Goal: Task Accomplishment & Management: Use online tool/utility

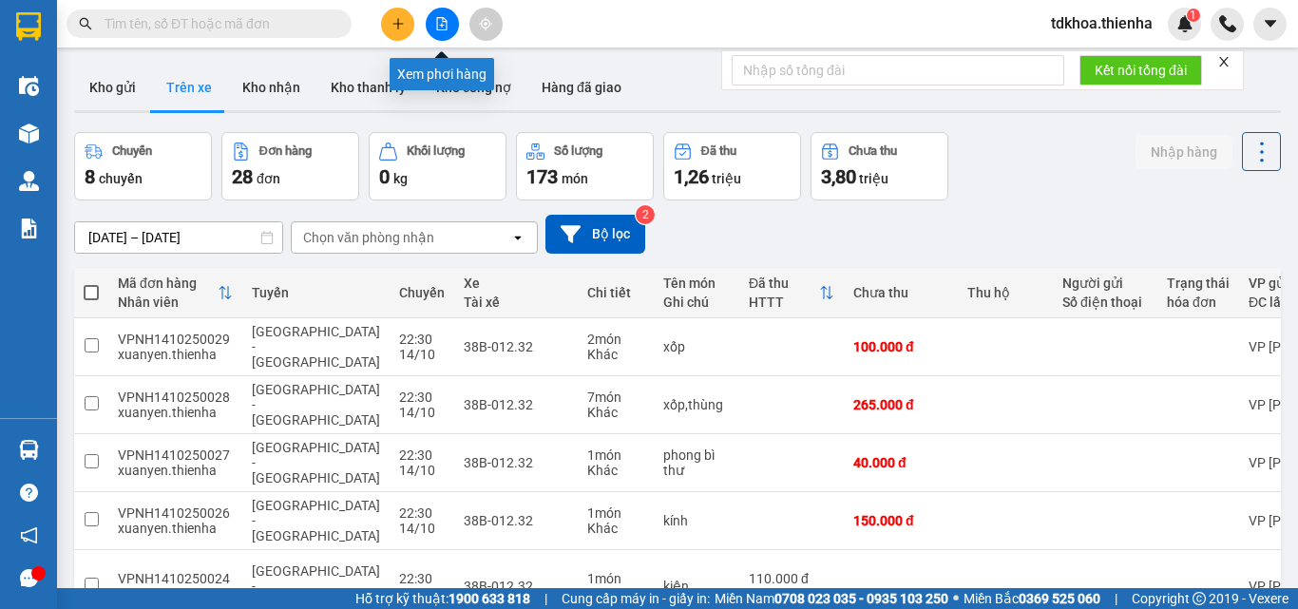
click at [429, 21] on button at bounding box center [442, 24] width 33 height 33
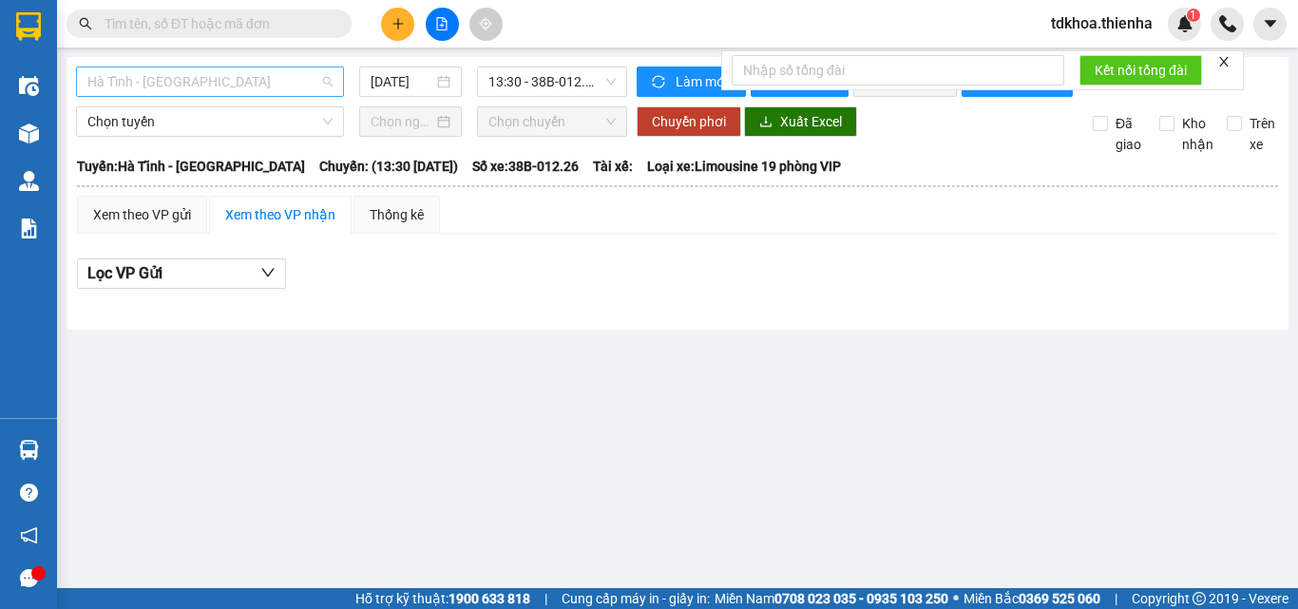
click at [206, 80] on span "Hà Tĩnh - [GEOGRAPHIC_DATA]" at bounding box center [209, 81] width 245 height 28
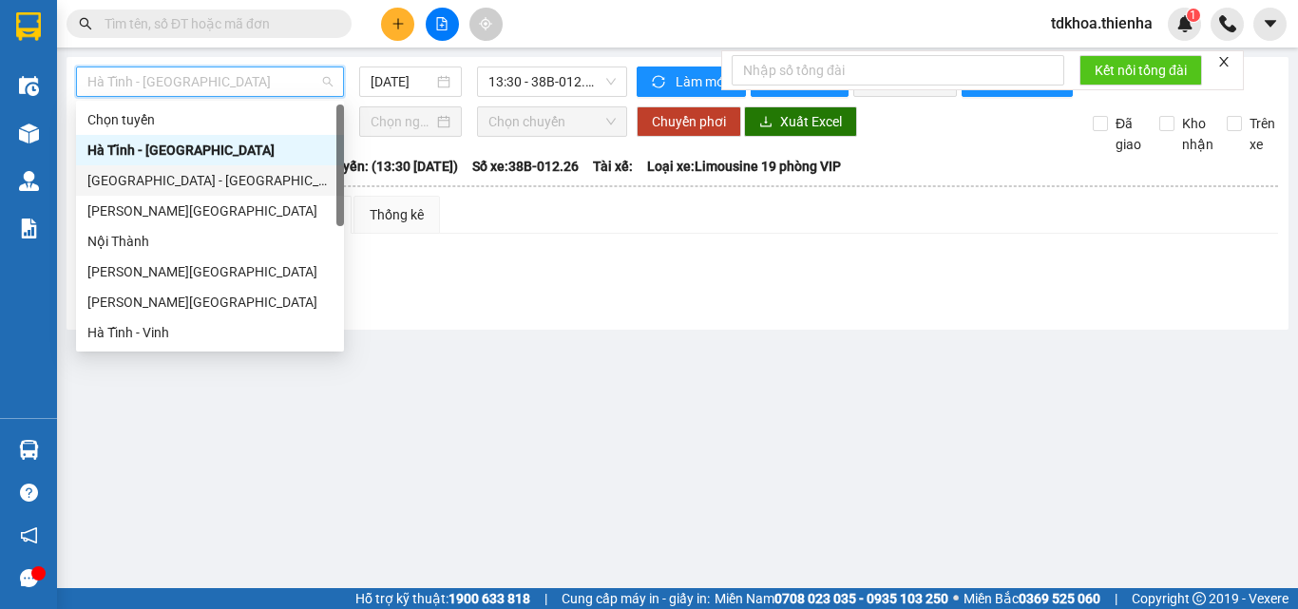
click at [142, 190] on div "[GEOGRAPHIC_DATA] - [GEOGRAPHIC_DATA]" at bounding box center [209, 180] width 245 height 21
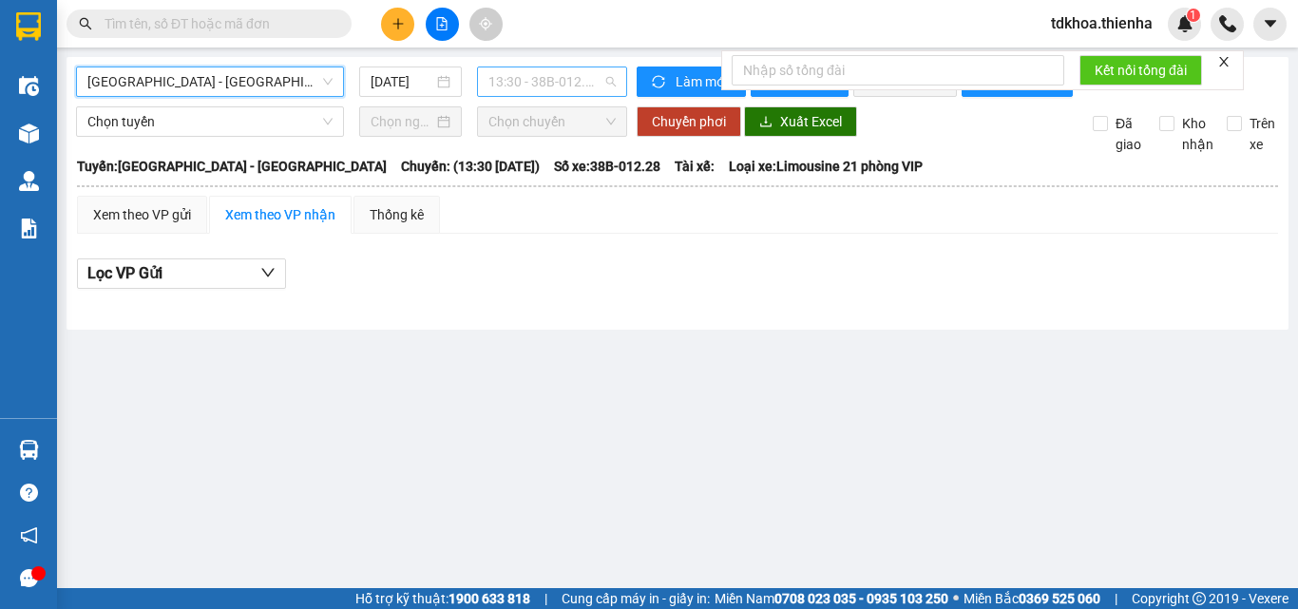
click at [488, 79] on span "13:30 - 38B-012.28" at bounding box center [551, 81] width 127 height 28
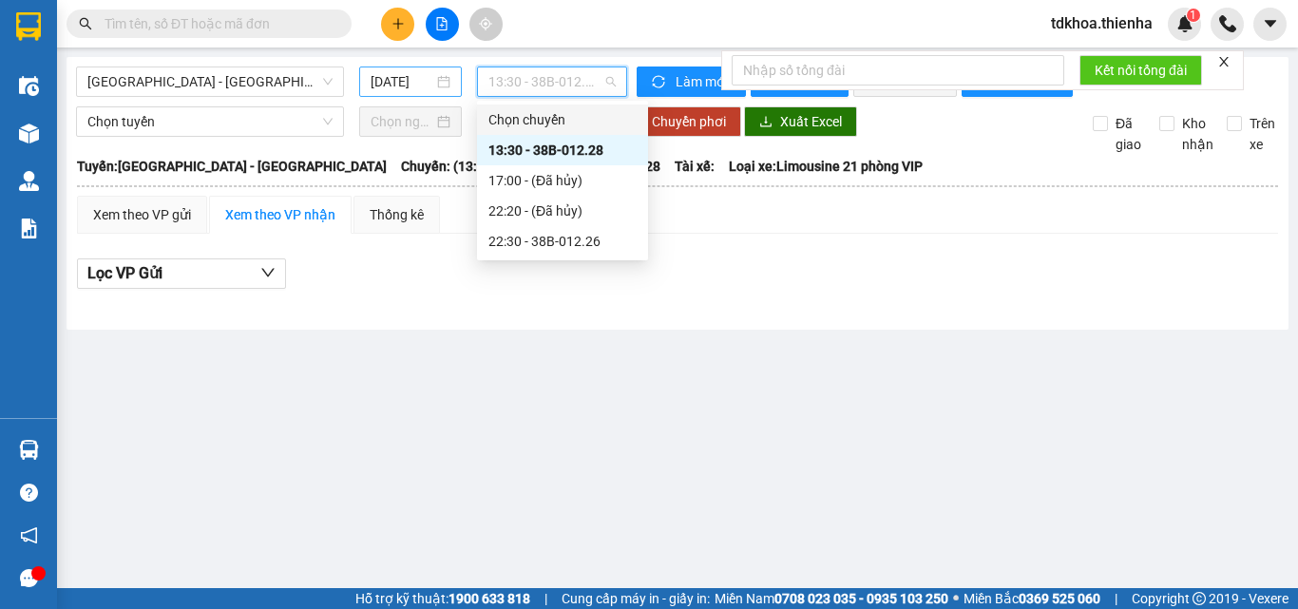
click at [421, 80] on input "[DATE]" at bounding box center [401, 81] width 63 height 21
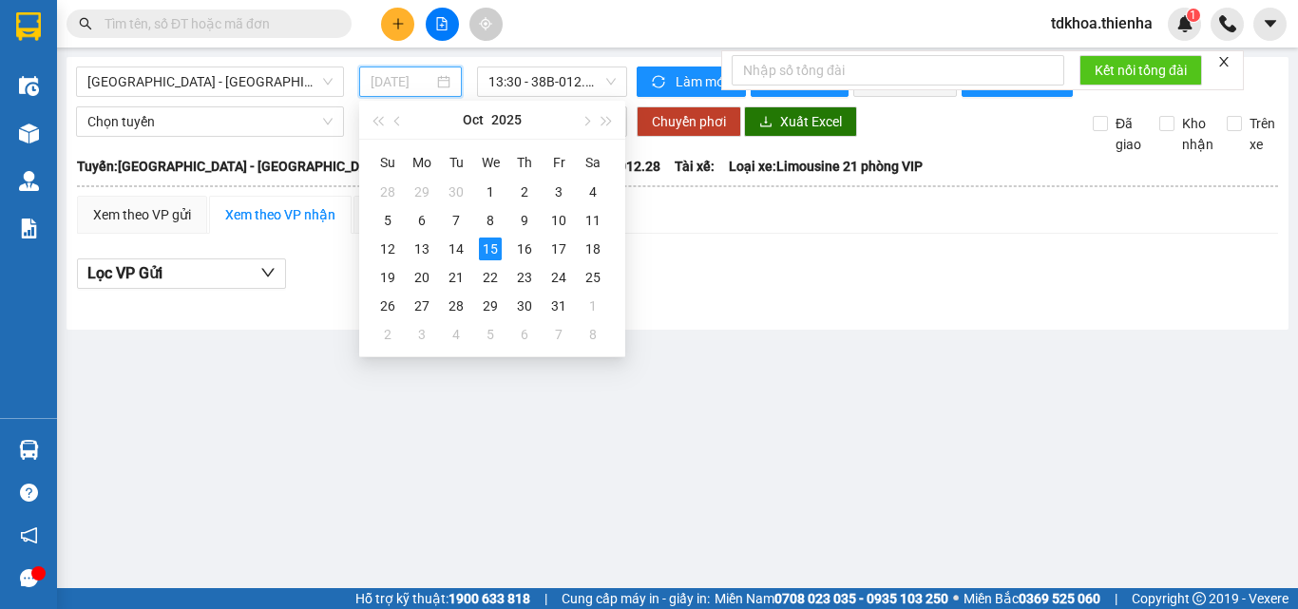
drag, startPoint x: 461, startPoint y: 246, endPoint x: 502, endPoint y: 131, distance: 122.0
click at [462, 245] on div "14" at bounding box center [456, 248] width 23 height 23
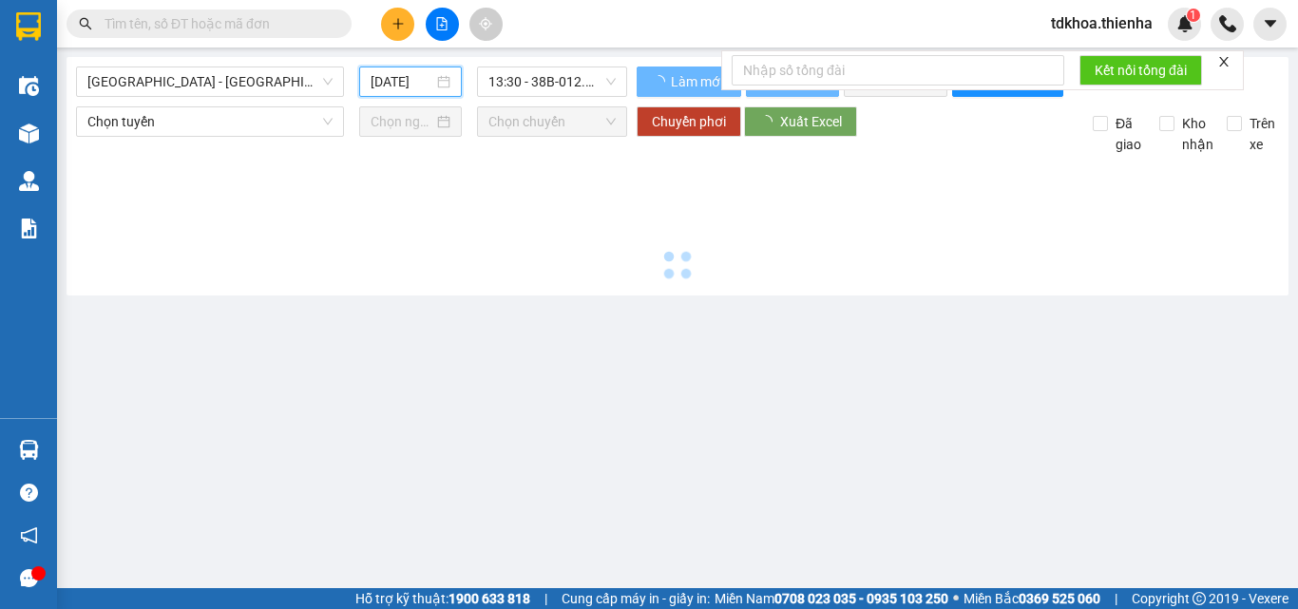
type input "[DATE]"
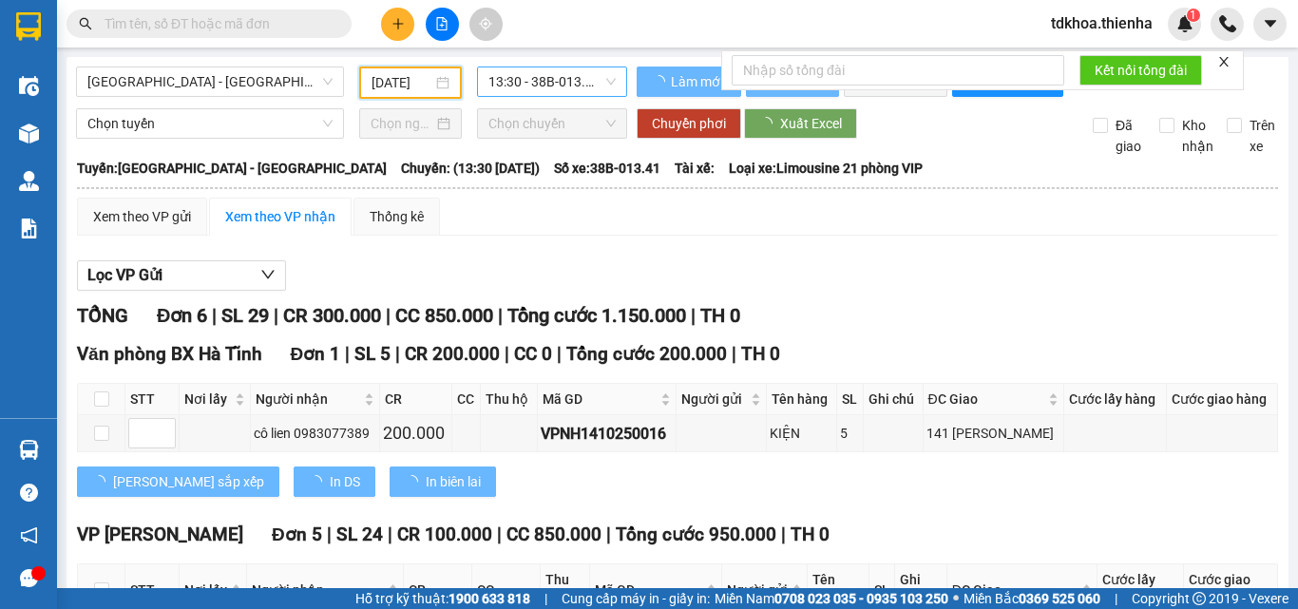
click at [539, 79] on span "13:30 - 38B-013.41" at bounding box center [551, 81] width 127 height 28
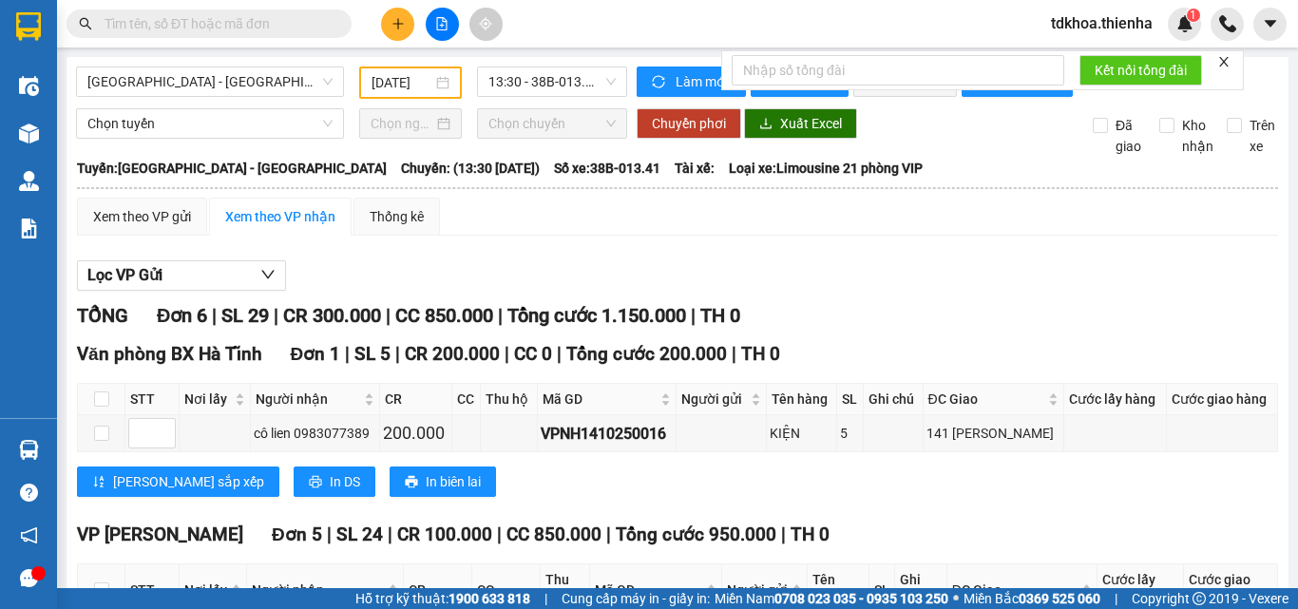
click at [1221, 62] on icon "close" at bounding box center [1223, 61] width 13 height 13
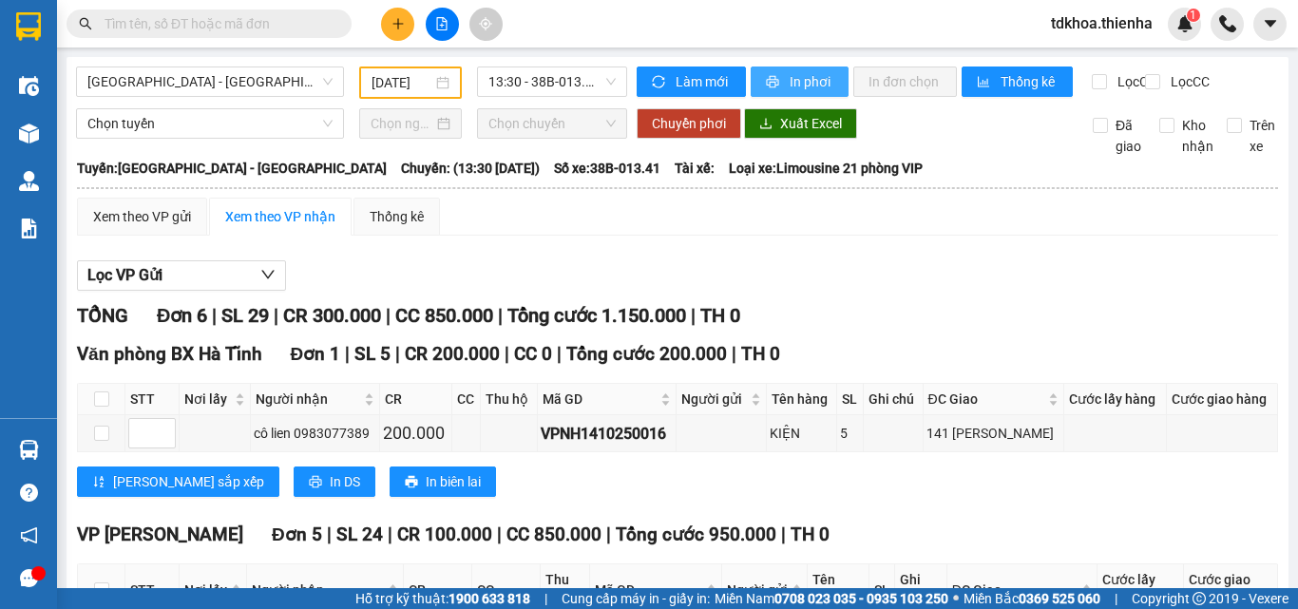
click at [789, 81] on span "In phơi" at bounding box center [811, 81] width 44 height 21
click at [529, 85] on span "13:30 - 38B-013.41" at bounding box center [551, 81] width 127 height 28
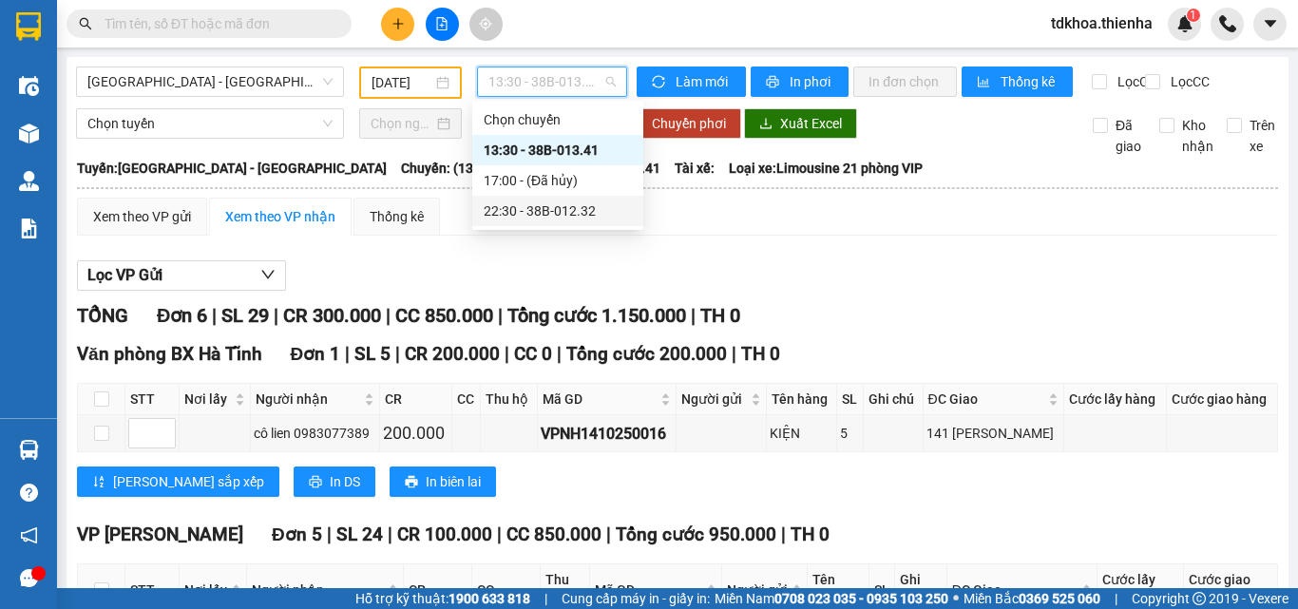
click at [575, 213] on div "22:30 - 38B-012.32" at bounding box center [557, 210] width 148 height 21
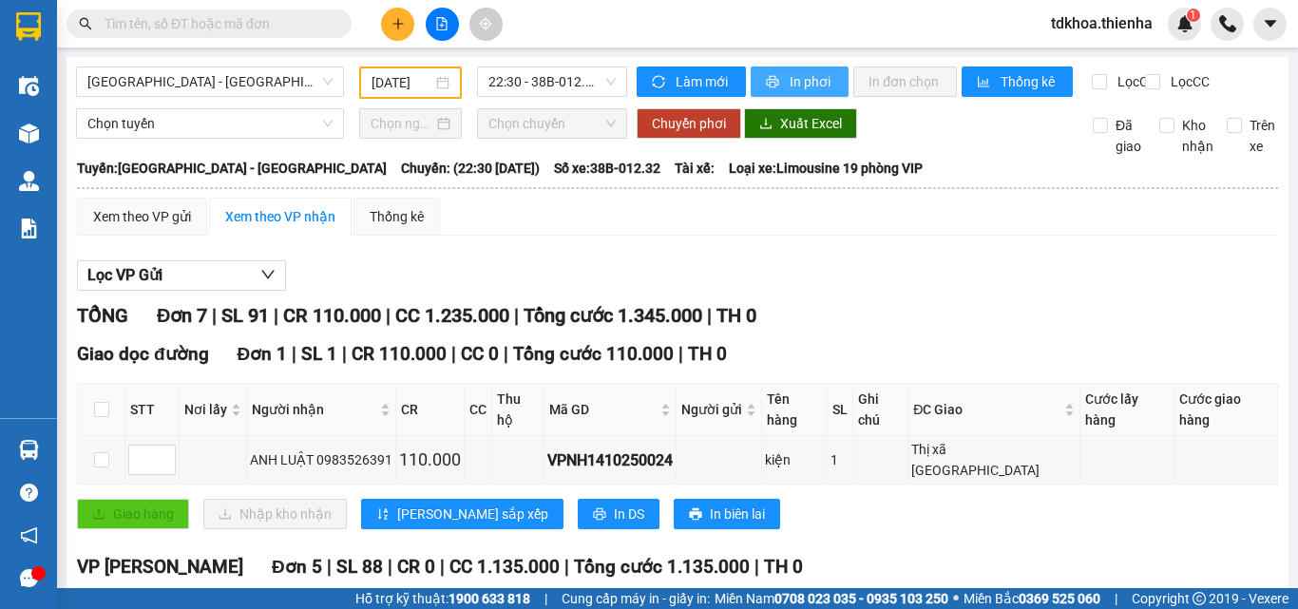
click at [808, 77] on span "In phơi" at bounding box center [811, 81] width 44 height 21
